Goal: Information Seeking & Learning: Compare options

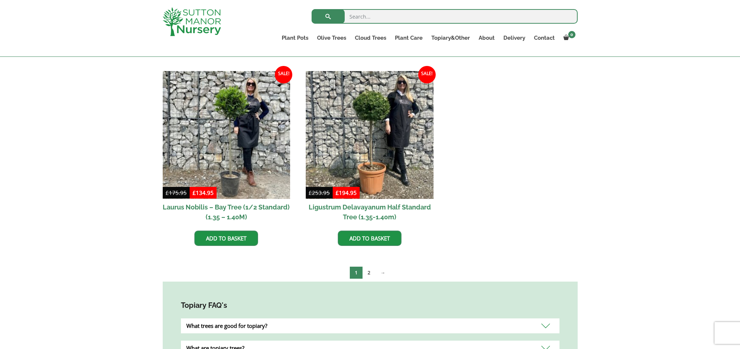
scroll to position [445, 0]
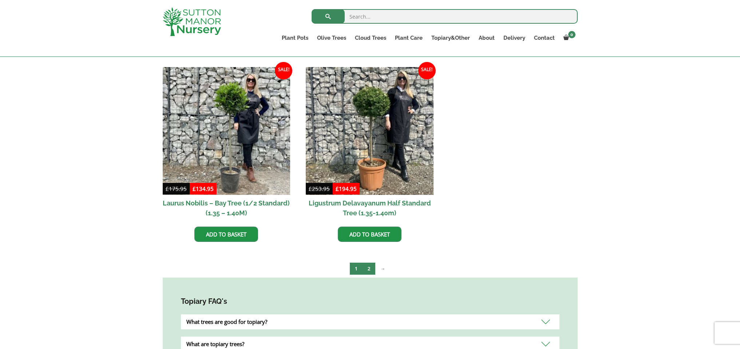
click at [366, 263] on link "2" at bounding box center [369, 268] width 13 height 12
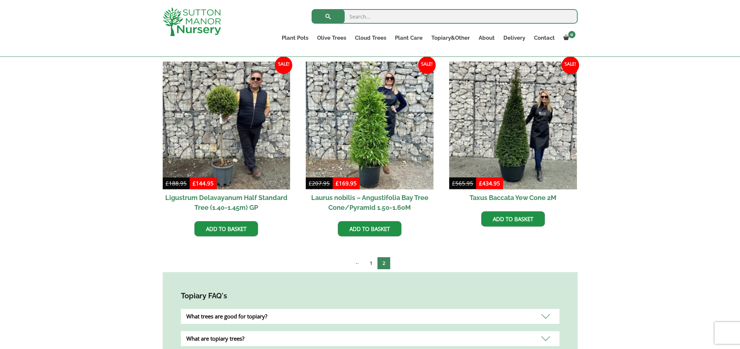
scroll to position [195, 0]
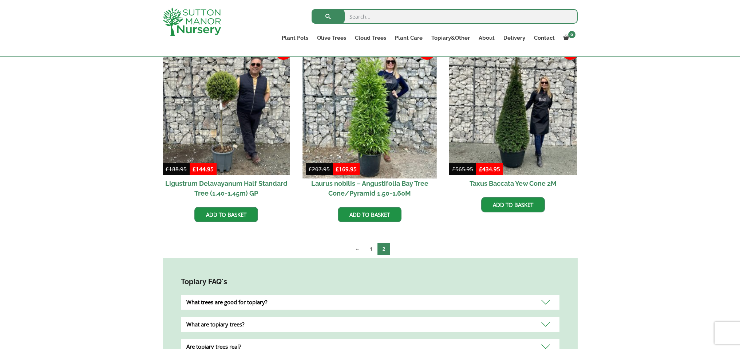
click at [349, 153] on img at bounding box center [370, 111] width 134 height 134
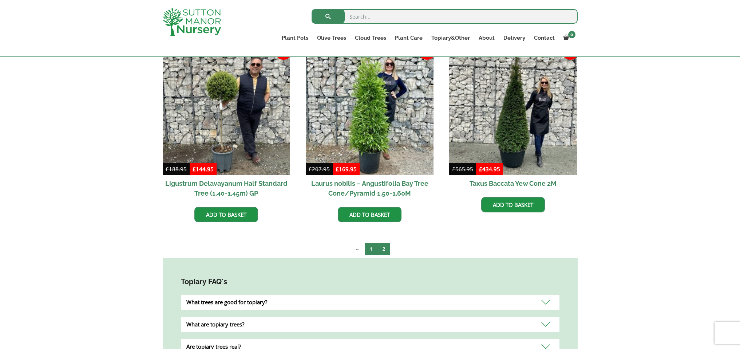
click at [367, 248] on link "1" at bounding box center [371, 249] width 13 height 12
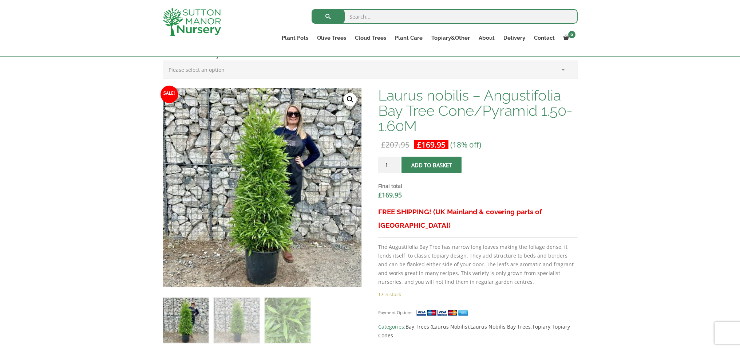
scroll to position [221, 0]
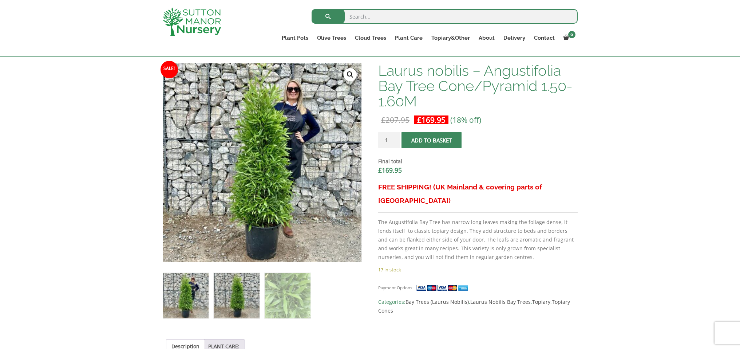
click at [248, 308] on img at bounding box center [237, 296] width 46 height 46
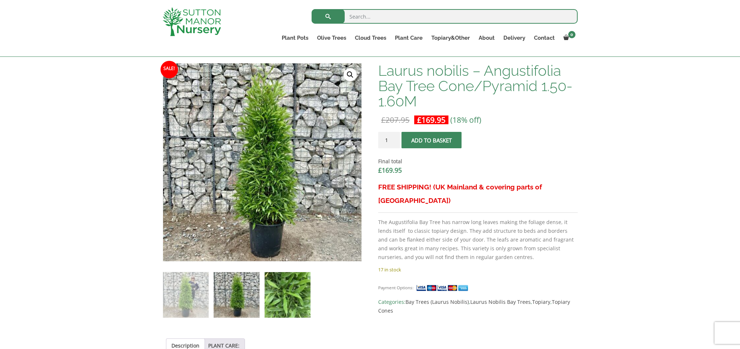
click at [301, 303] on img at bounding box center [288, 295] width 46 height 46
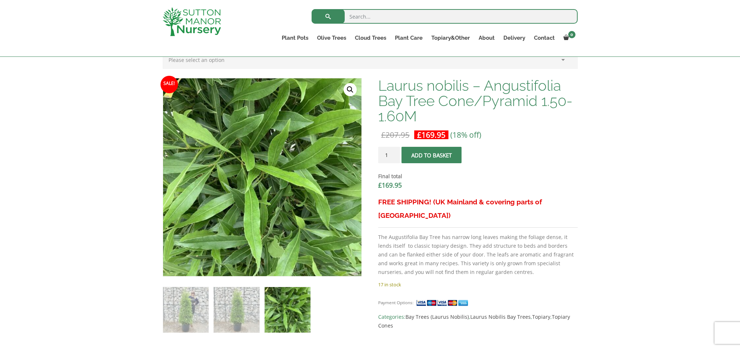
scroll to position [211, 0]
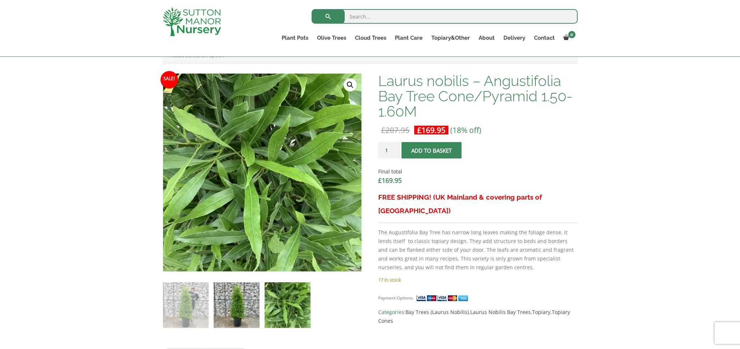
click at [246, 301] on img at bounding box center [237, 305] width 46 height 46
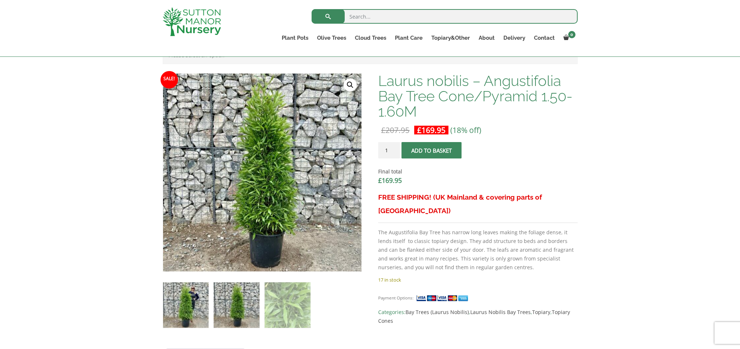
click at [177, 303] on img at bounding box center [186, 305] width 46 height 46
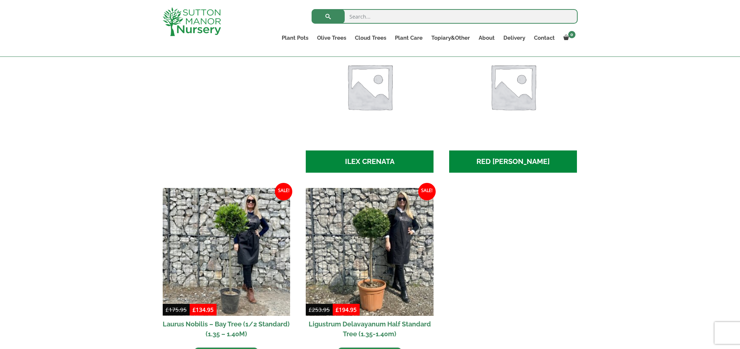
scroll to position [356, 0]
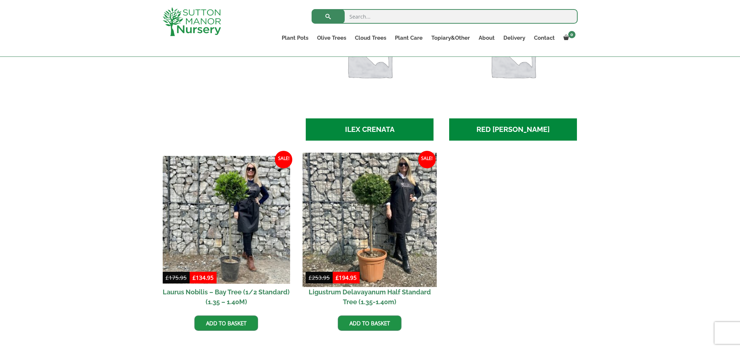
click at [398, 194] on img at bounding box center [370, 220] width 134 height 134
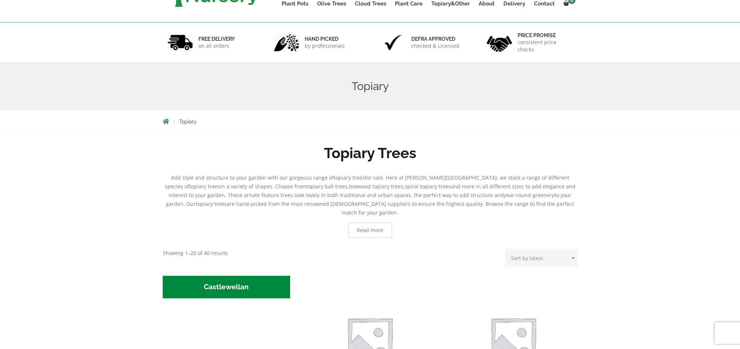
scroll to position [0, 0]
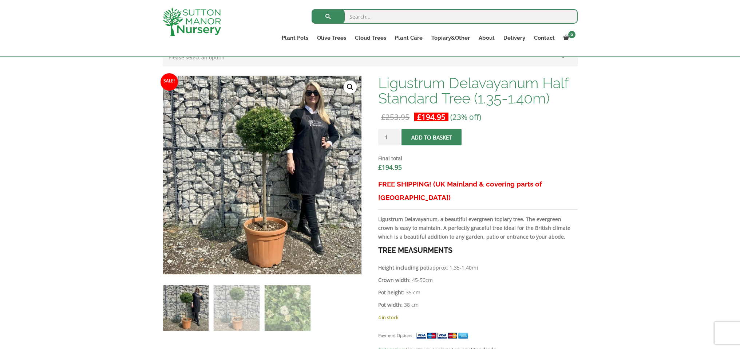
scroll to position [210, 0]
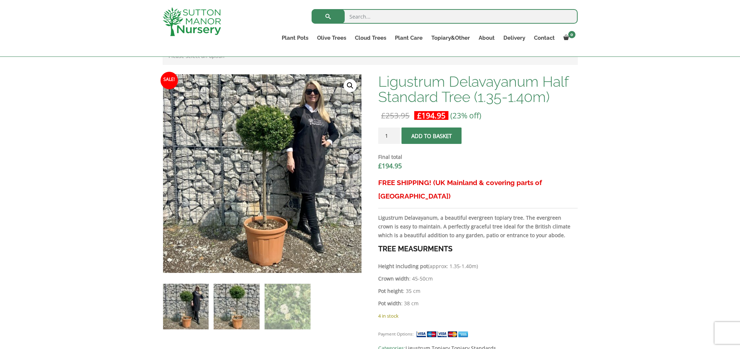
click at [238, 309] on img at bounding box center [237, 307] width 46 height 46
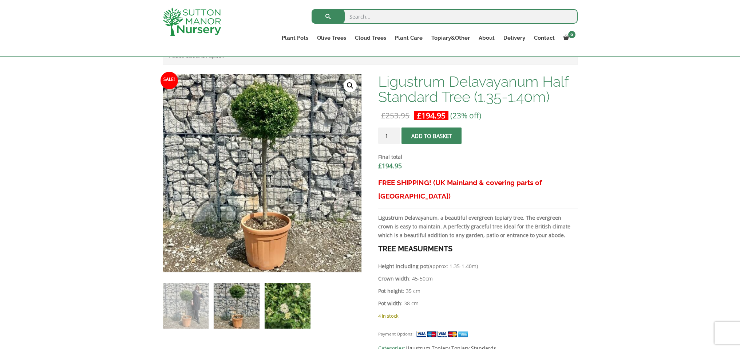
click at [282, 309] on img at bounding box center [288, 306] width 46 height 46
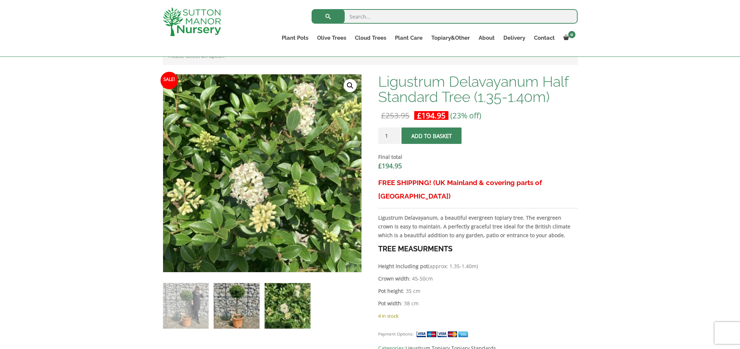
click at [227, 312] on img at bounding box center [237, 306] width 46 height 46
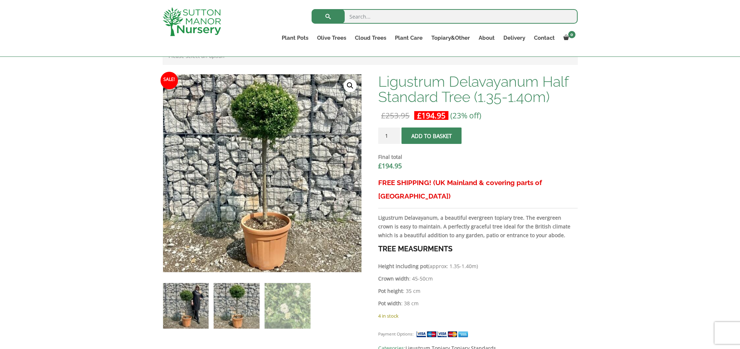
click at [183, 313] on img at bounding box center [186, 306] width 46 height 46
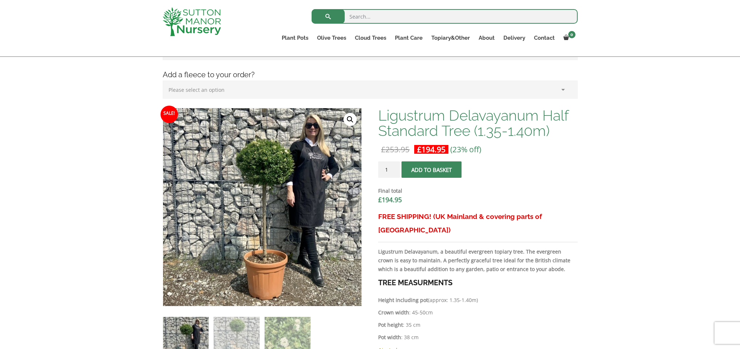
scroll to position [168, 0]
